Goal: Information Seeking & Learning: Learn about a topic

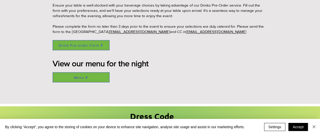
scroll to position [445, 0]
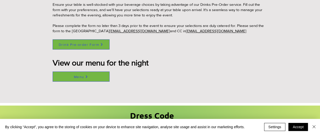
click at [83, 76] on span "Menu" at bounding box center [79, 77] width 10 height 4
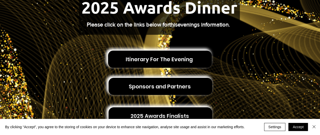
scroll to position [111, 0]
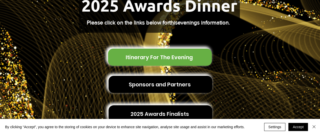
click at [168, 54] on span "Itinerary For The Evening" at bounding box center [159, 58] width 67 height 8
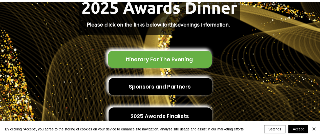
scroll to position [0, 0]
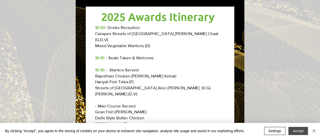
click at [302, 131] on button "Accept" at bounding box center [297, 131] width 19 height 8
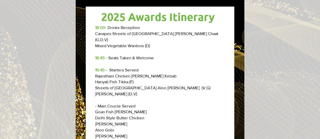
click at [268, 90] on div "Awards 2025 Itinerary" at bounding box center [160, 69] width 320 height 139
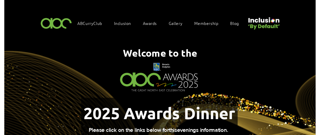
scroll to position [111, 0]
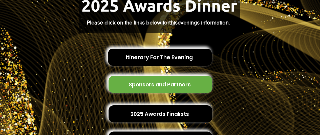
click at [182, 81] on span "Sponsors and Partners" at bounding box center [160, 85] width 62 height 8
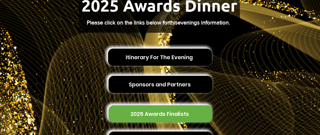
click at [176, 110] on span "2025 Awards Finalists" at bounding box center [159, 114] width 58 height 8
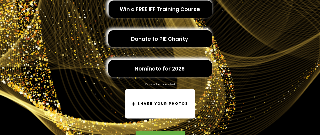
scroll to position [124, 0]
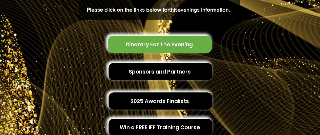
click at [148, 41] on span "Itinerary For The Evening" at bounding box center [159, 45] width 67 height 8
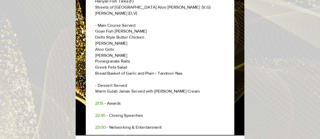
scroll to position [81, 0]
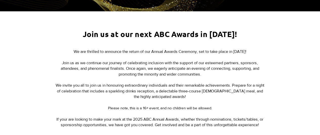
scroll to position [172, 0]
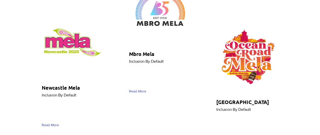
scroll to position [2719, 0]
